Goal: Information Seeking & Learning: Learn about a topic

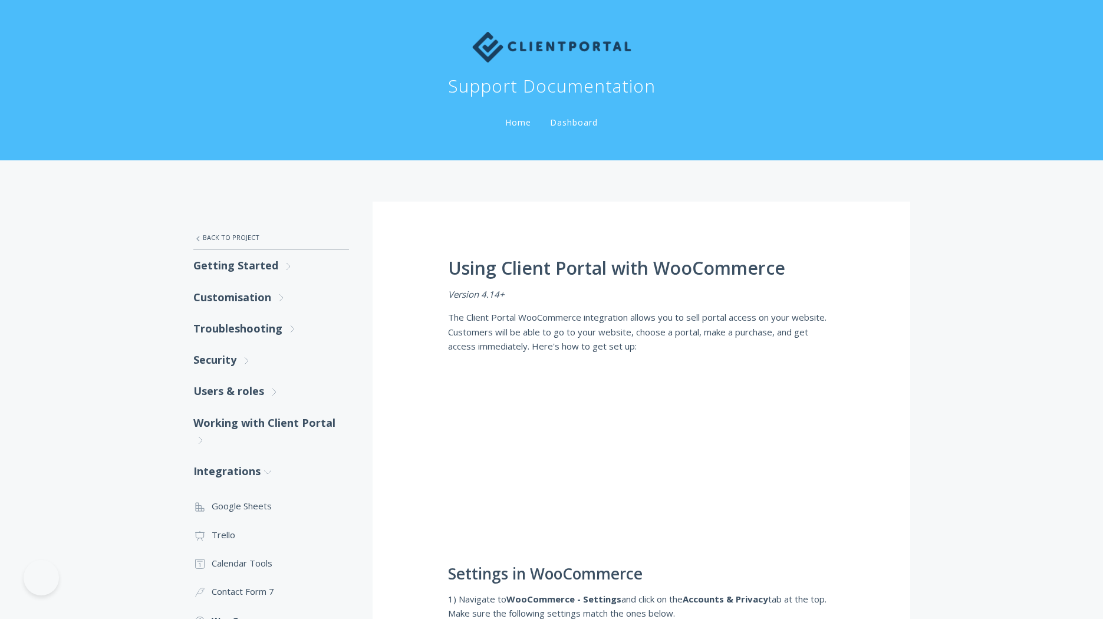
click at [503, 45] on img at bounding box center [551, 47] width 159 height 31
click at [509, 121] on link "Home" at bounding box center [518, 122] width 31 height 11
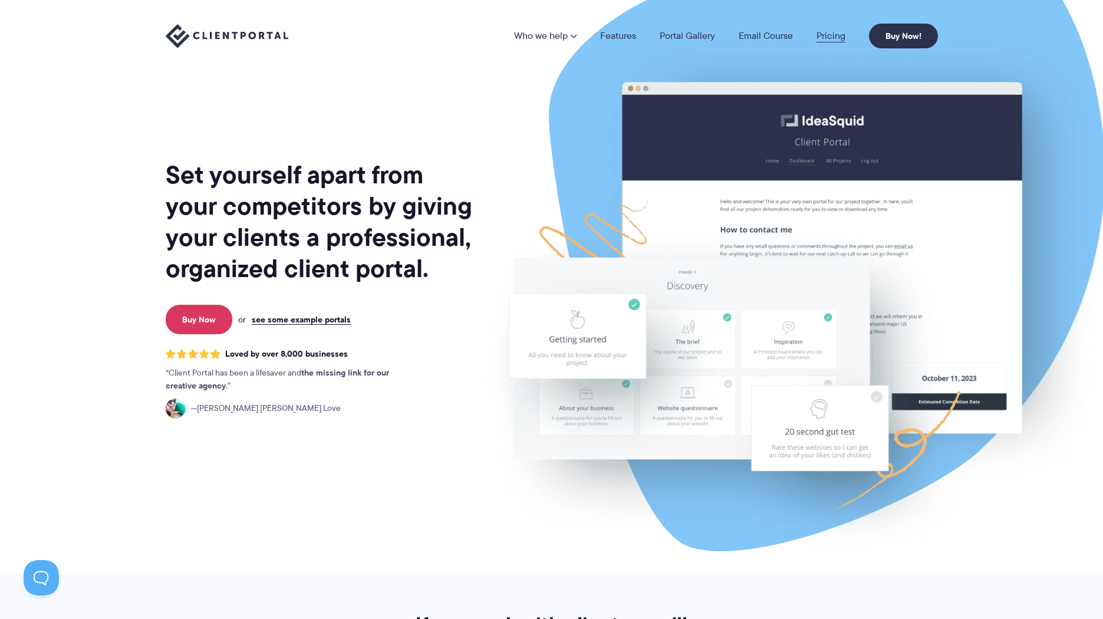
click at [823, 39] on link "Pricing" at bounding box center [830, 35] width 29 height 9
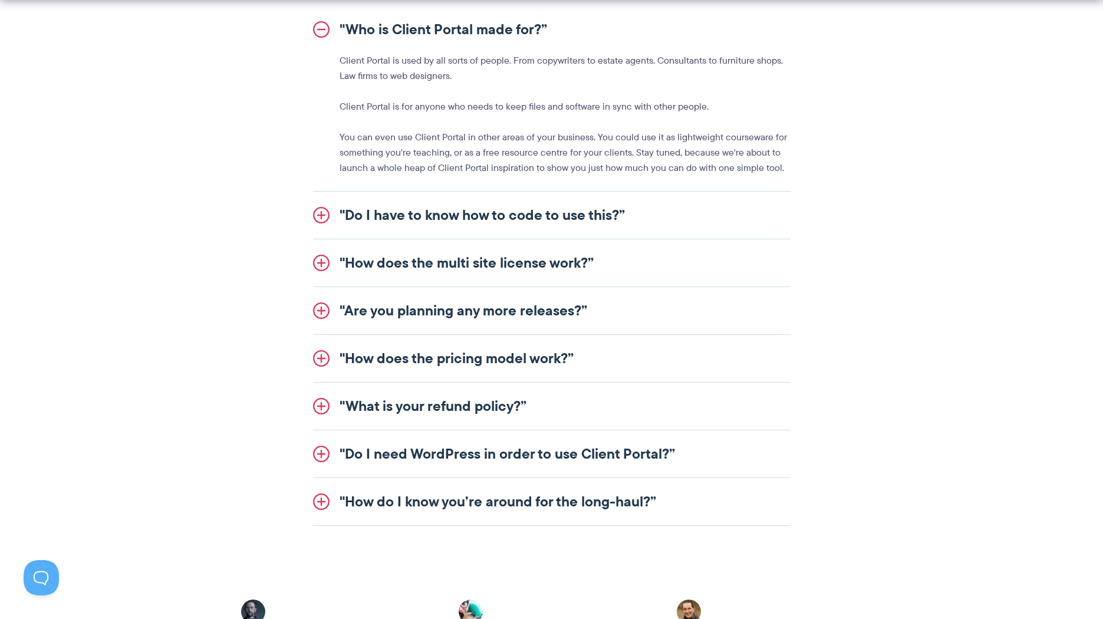
scroll to position [1392, 0]
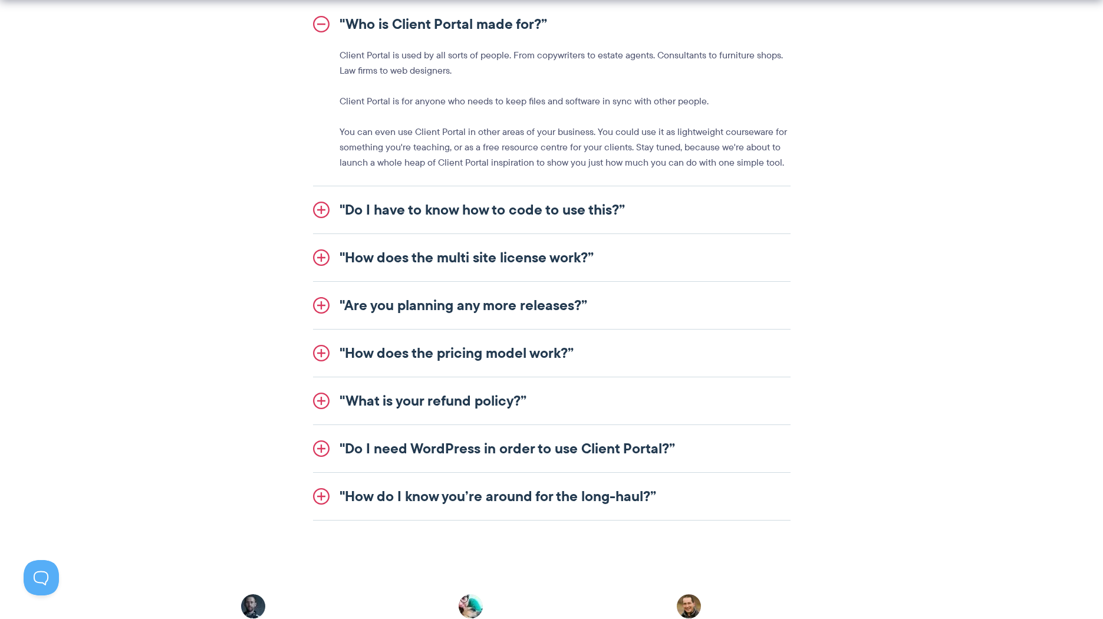
click at [593, 455] on link ""Do I need WordPress in order to use Client Portal?”" at bounding box center [552, 448] width 478 height 47
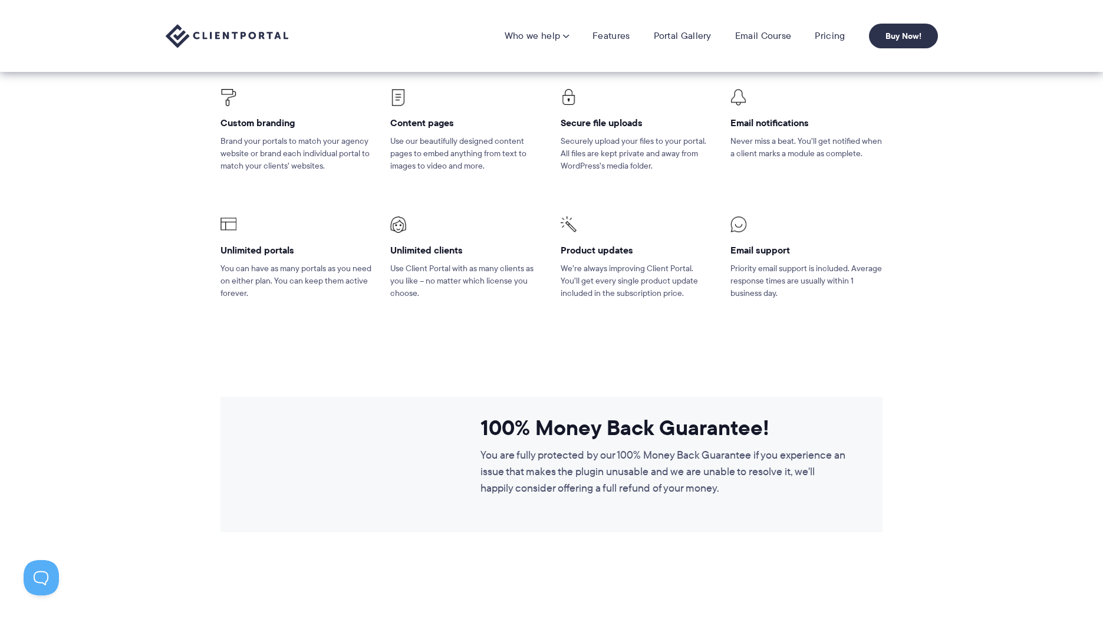
scroll to position [780, 0]
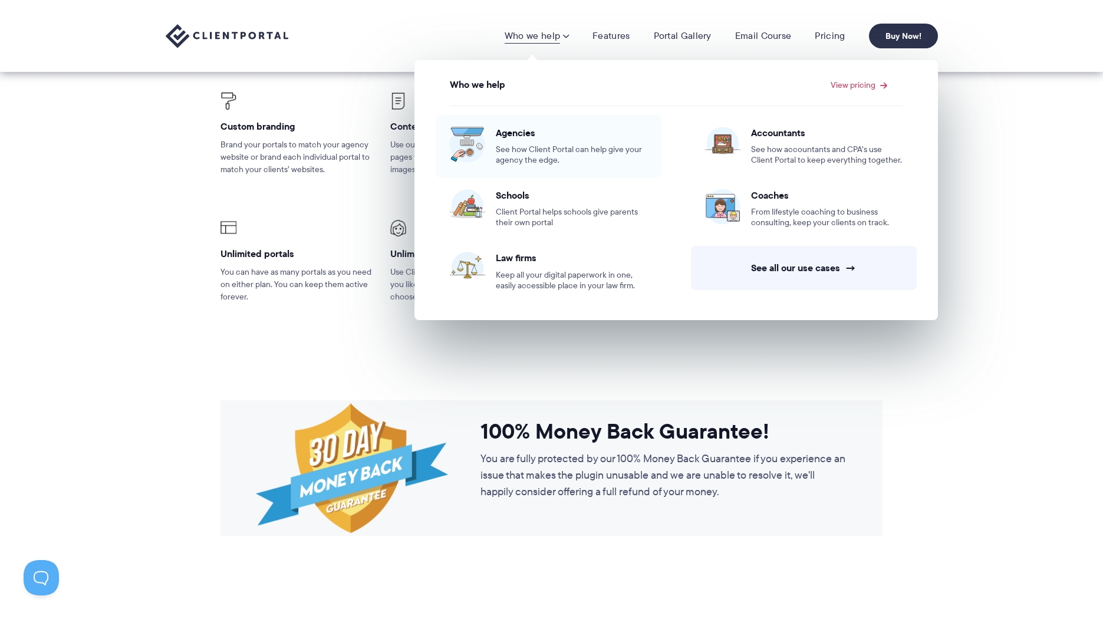
click at [521, 145] on span "See how Client Portal can help give your agency the edge." at bounding box center [572, 154] width 152 height 21
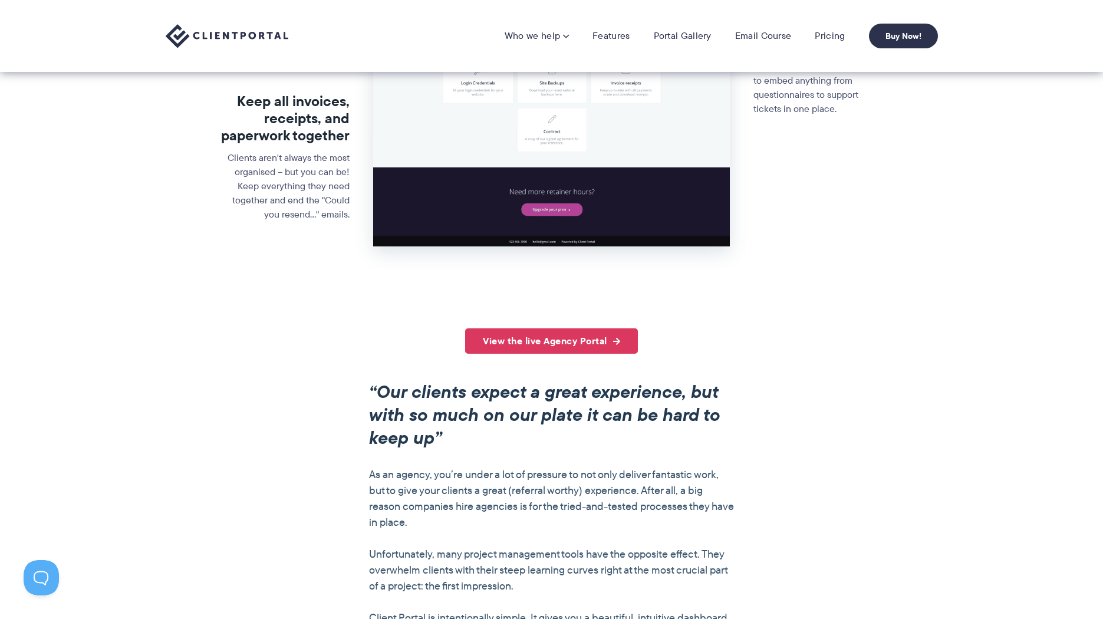
scroll to position [606, 0]
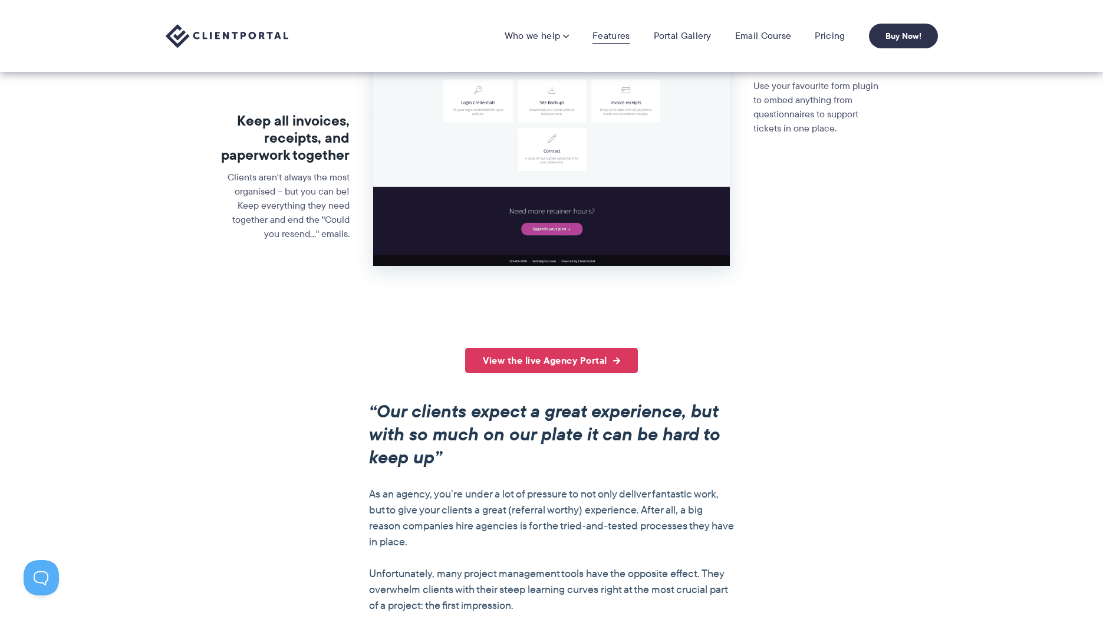
click at [621, 34] on link "Features" at bounding box center [610, 36] width 37 height 12
click at [658, 34] on link "Portal Gallery" at bounding box center [683, 36] width 58 height 12
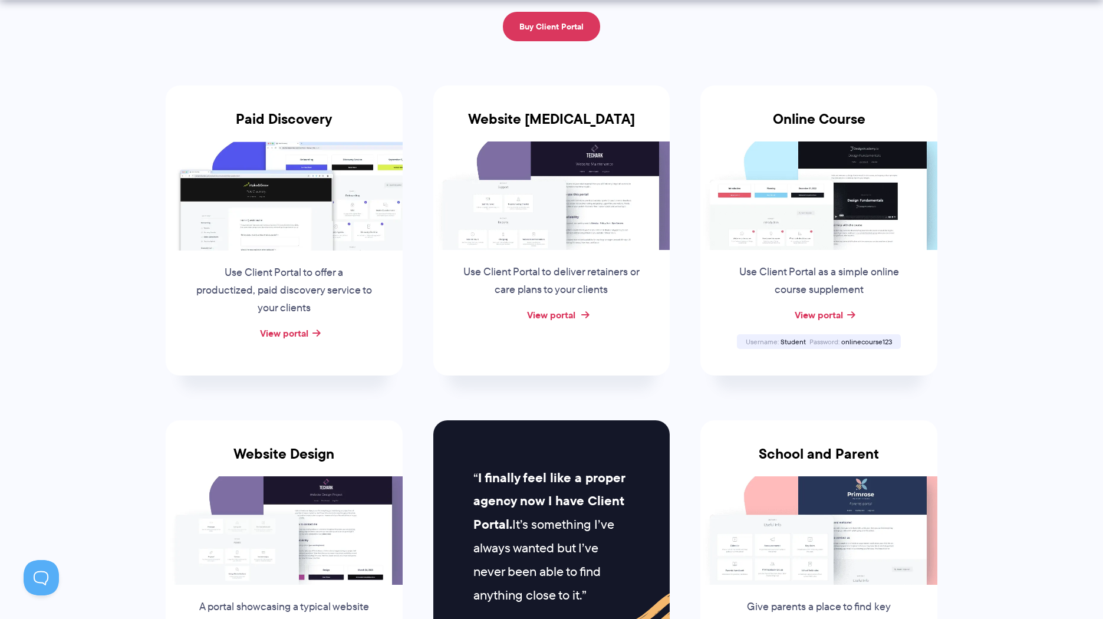
scroll to position [197, 0]
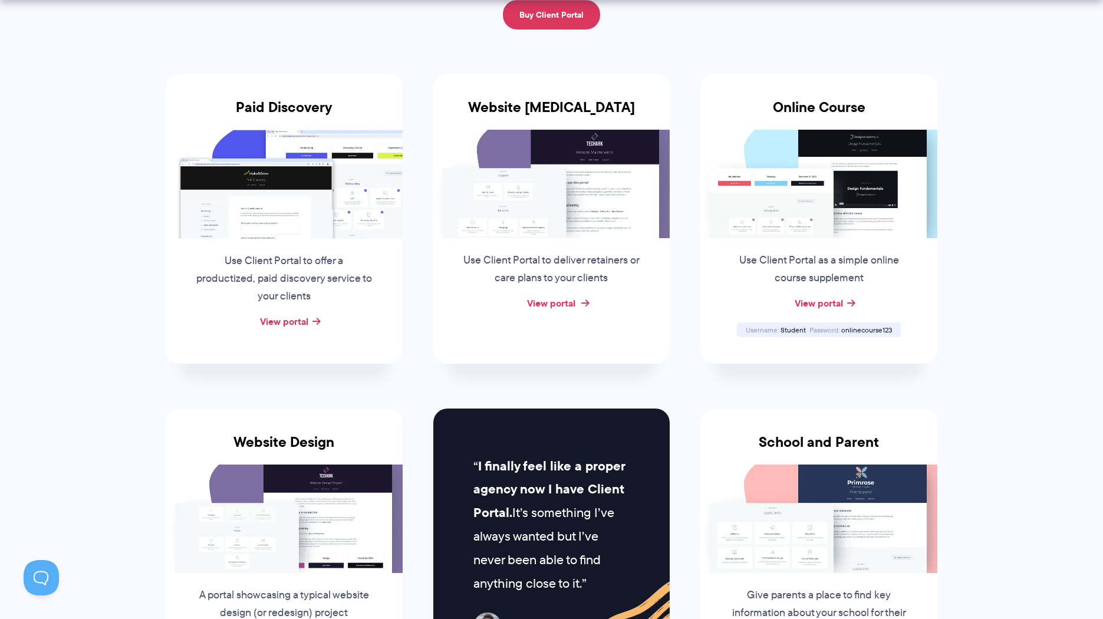
click at [554, 298] on link "View portal" at bounding box center [551, 303] width 48 height 14
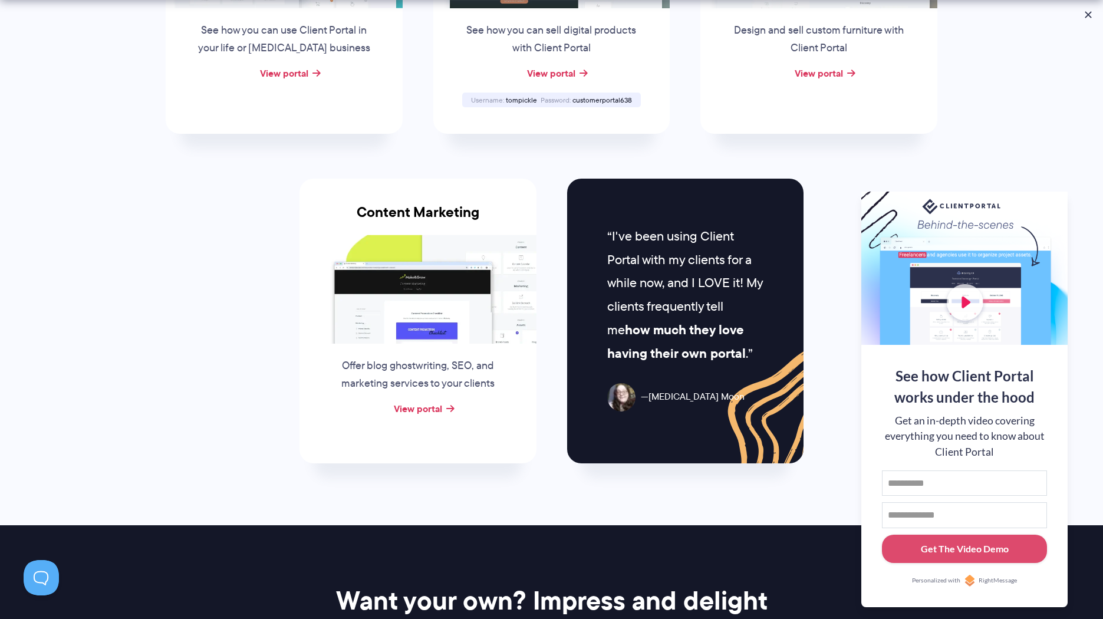
scroll to position [1093, 0]
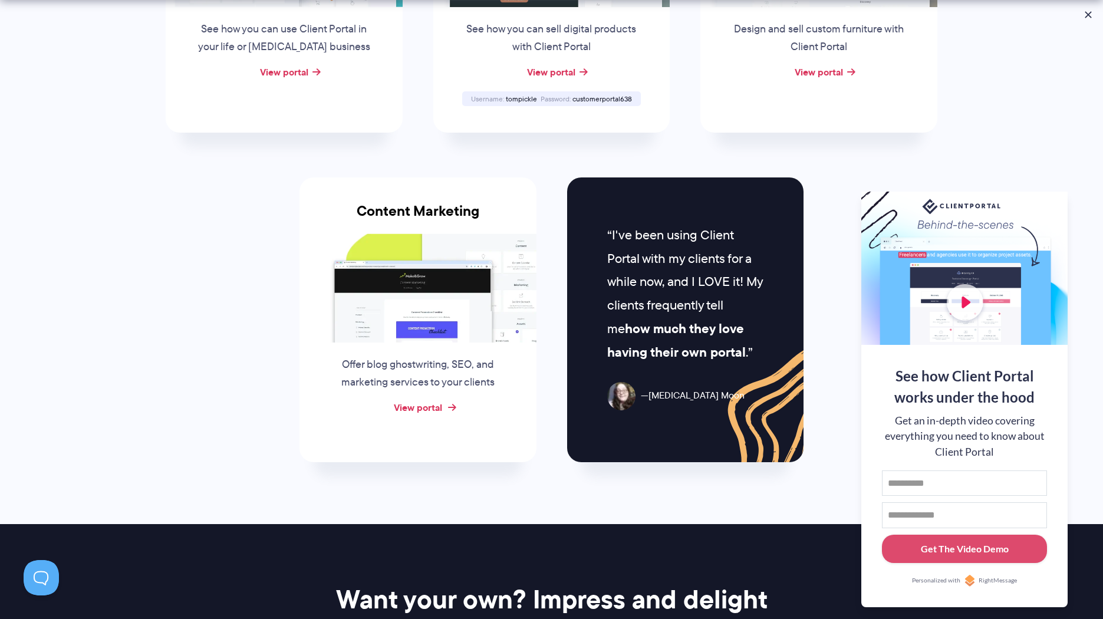
click at [432, 406] on link "View portal" at bounding box center [418, 407] width 48 height 14
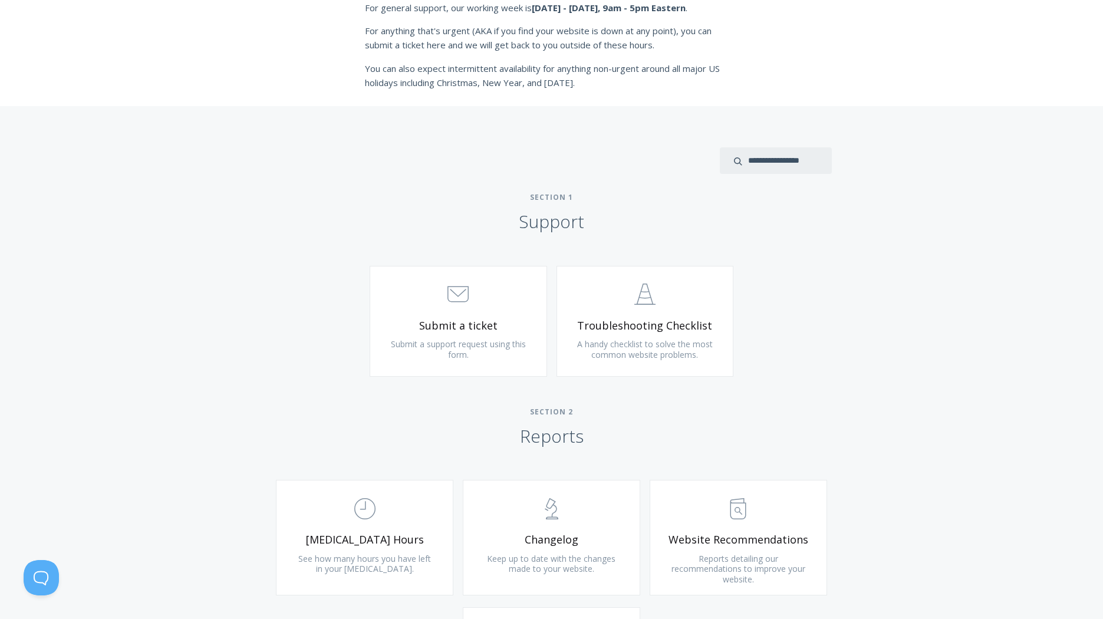
scroll to position [387, 0]
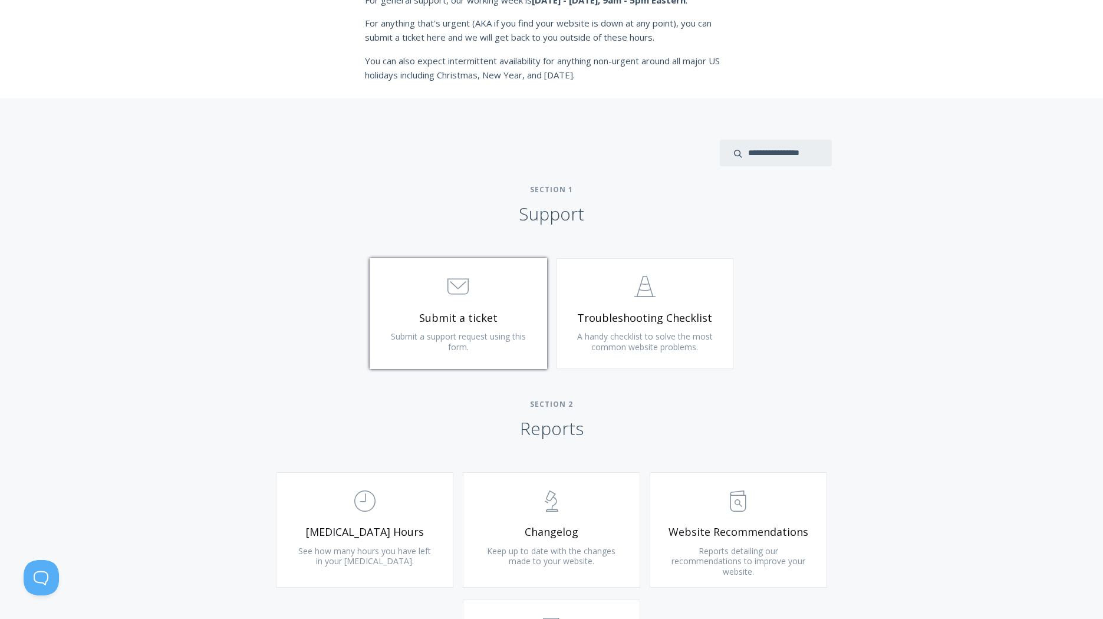
click at [515, 345] on link ".st0{fill:none;stroke:#000000;stroke-width:2;stroke-miterlimit:10;} 3. Communic…" at bounding box center [458, 313] width 177 height 111
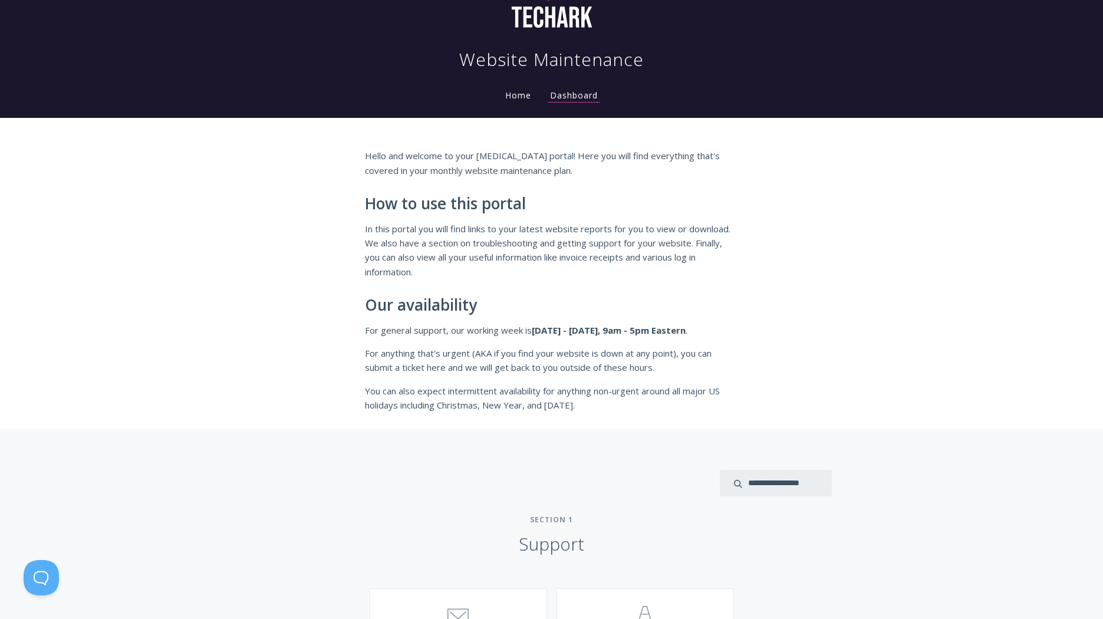
scroll to position [0, 0]
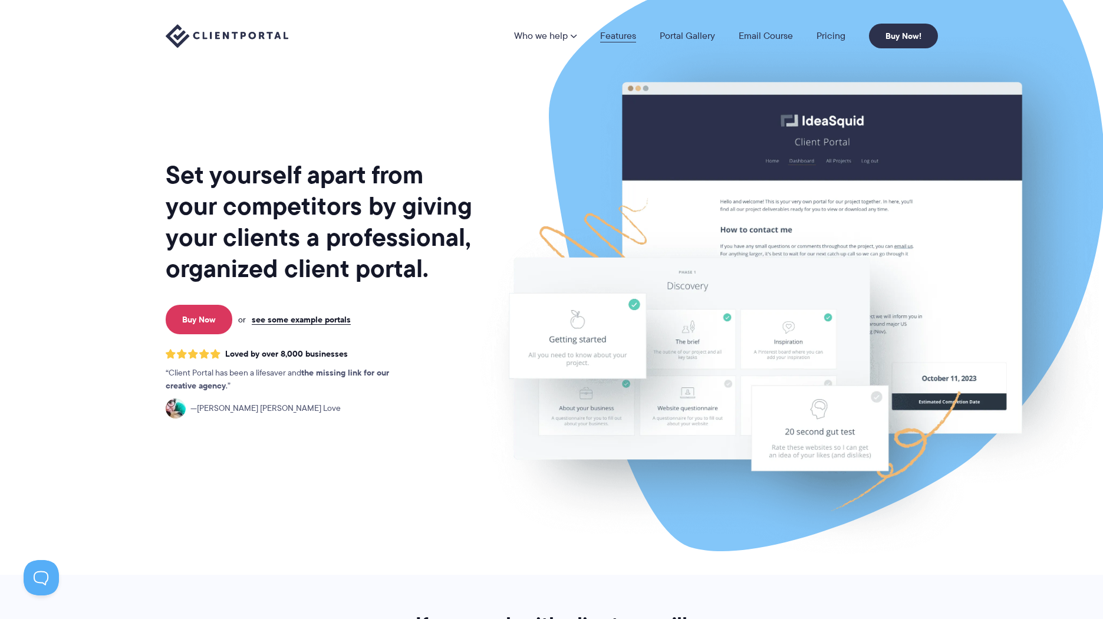
click at [610, 36] on link "Features" at bounding box center [618, 35] width 36 height 9
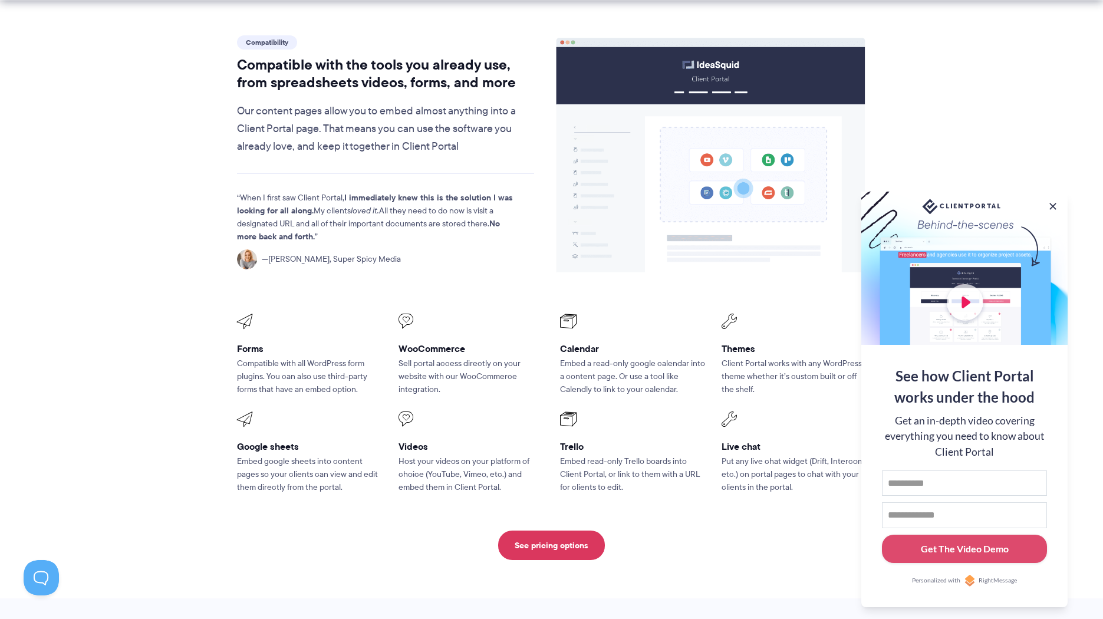
scroll to position [1371, 0]
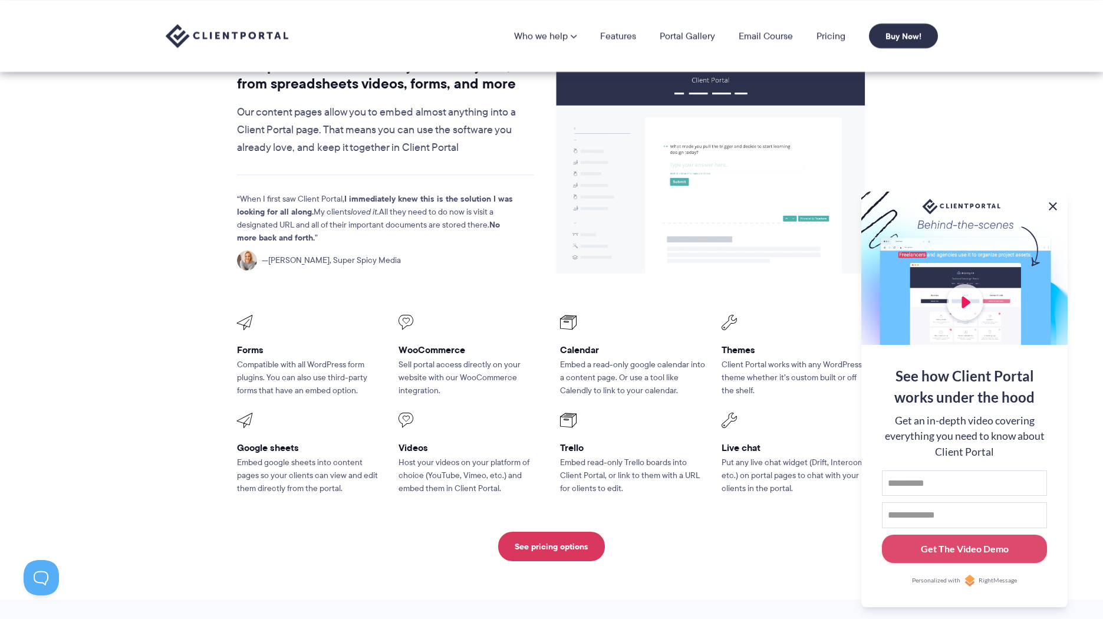
click at [1052, 206] on button at bounding box center [1053, 206] width 14 height 14
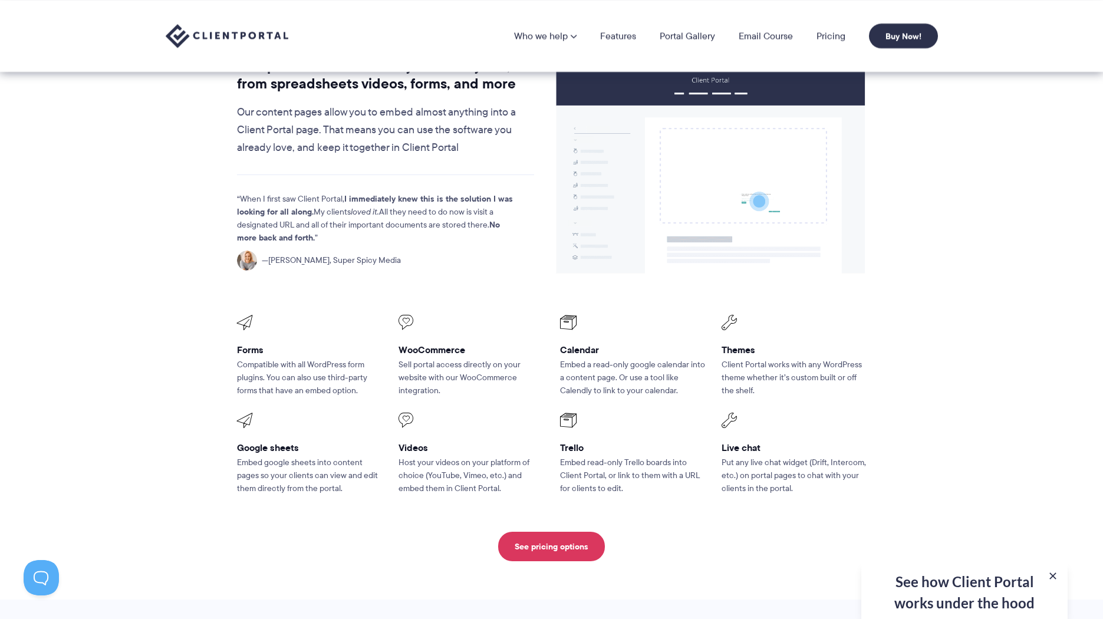
click at [492, 358] on p "Sell portal access directly on your website with our WooCommerce integration." at bounding box center [471, 377] width 145 height 39
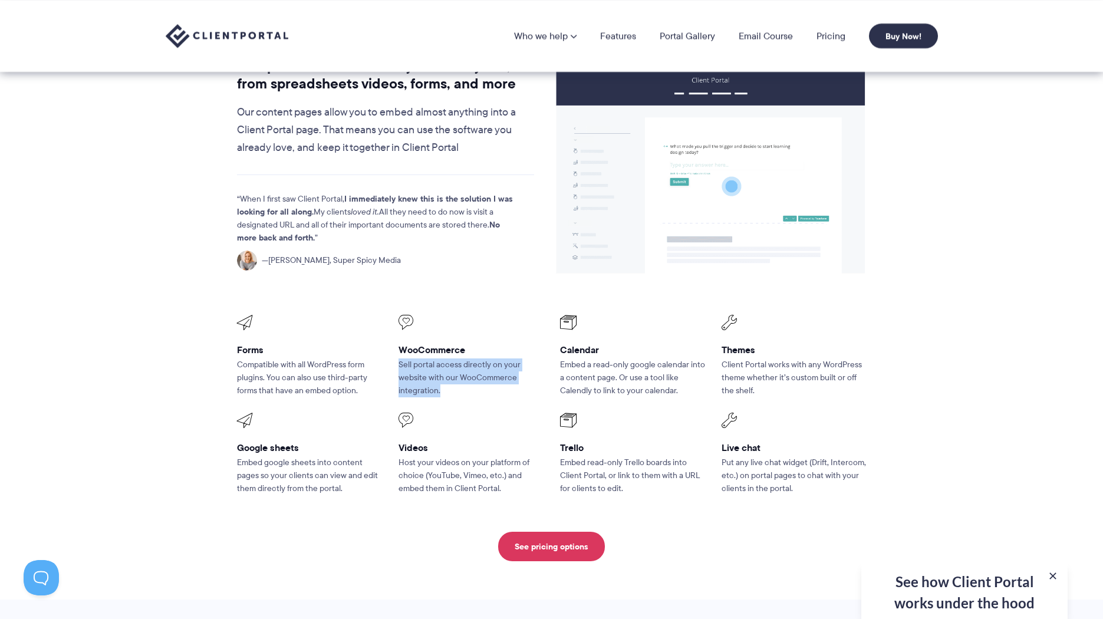
click at [492, 358] on p "Sell portal access directly on your website with our WooCommerce integration." at bounding box center [471, 377] width 145 height 39
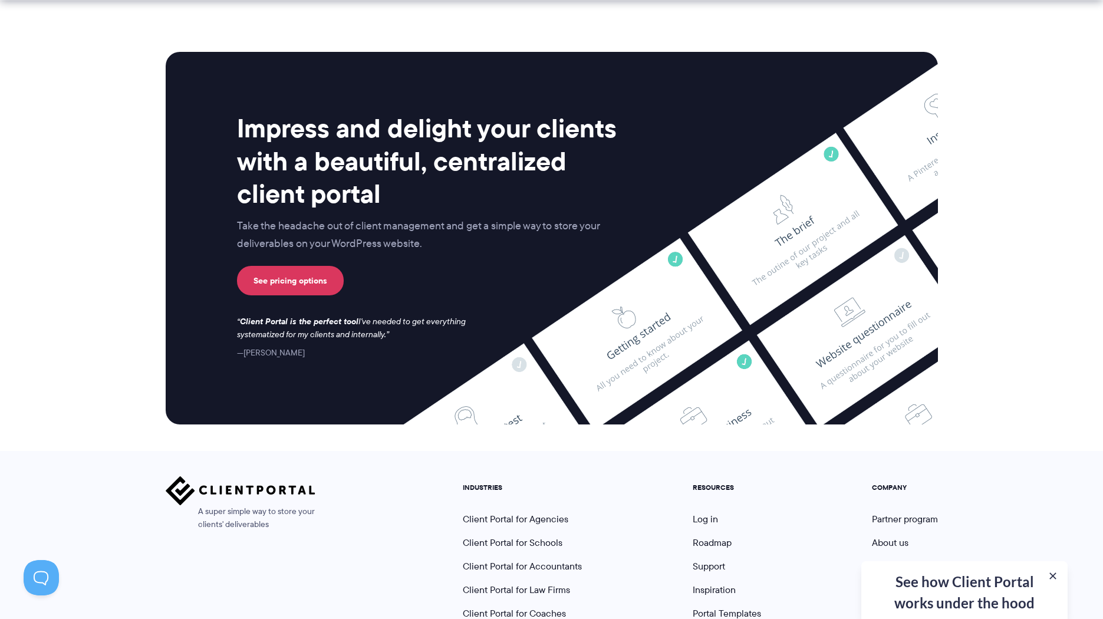
scroll to position [3021, 0]
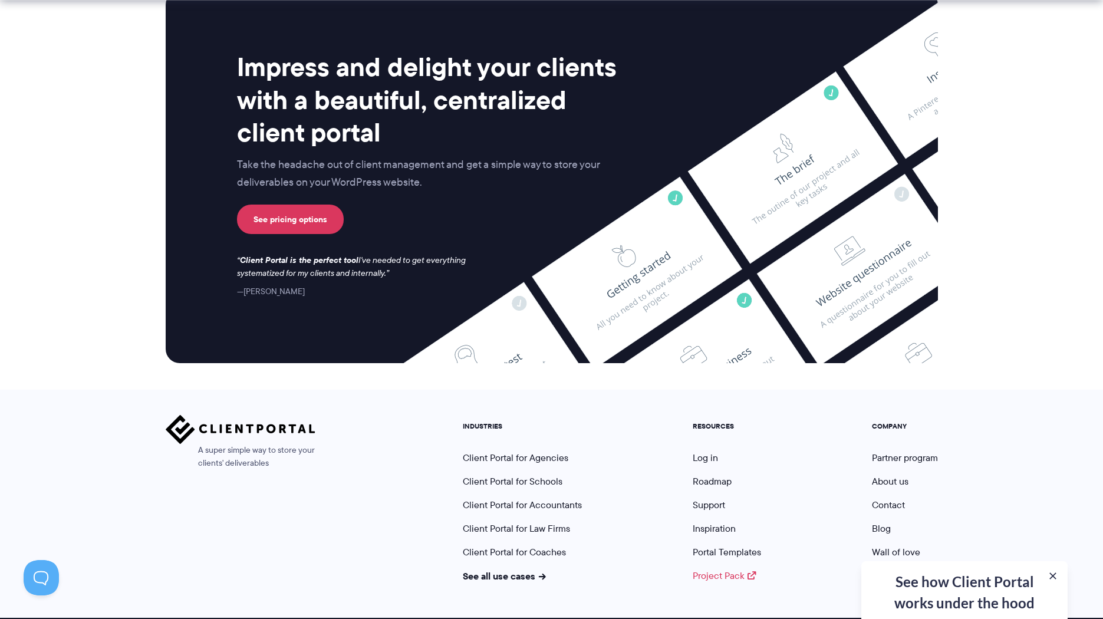
click at [709, 569] on link "Project Pack" at bounding box center [725, 576] width 64 height 14
click at [709, 545] on link "Portal Templates" at bounding box center [727, 552] width 68 height 14
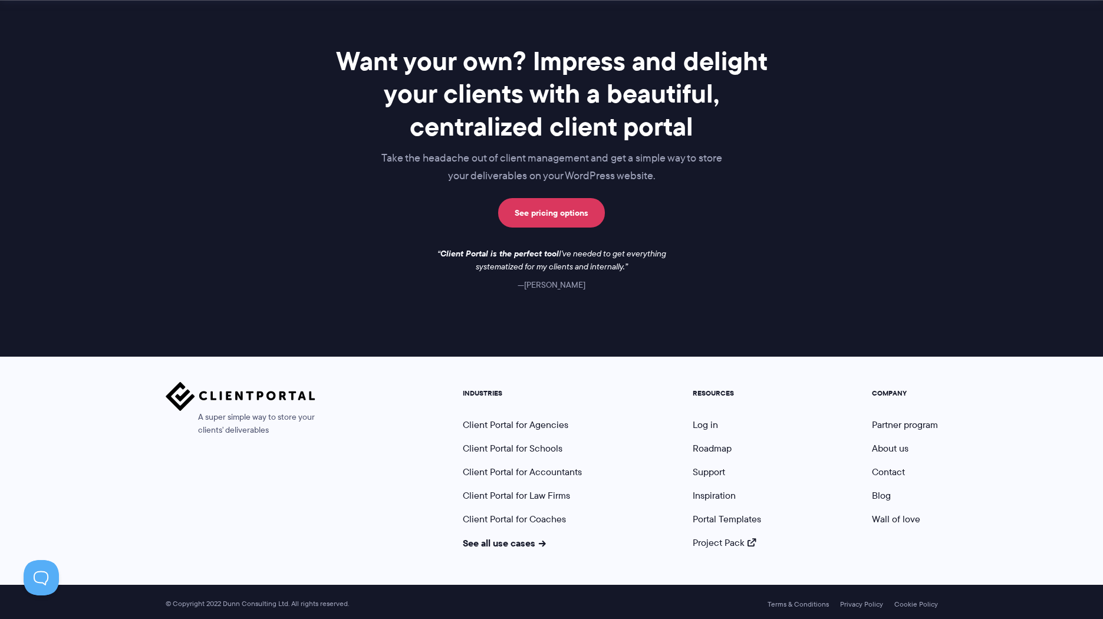
scroll to position [939, 0]
